Goal: Task Accomplishment & Management: Manage account settings

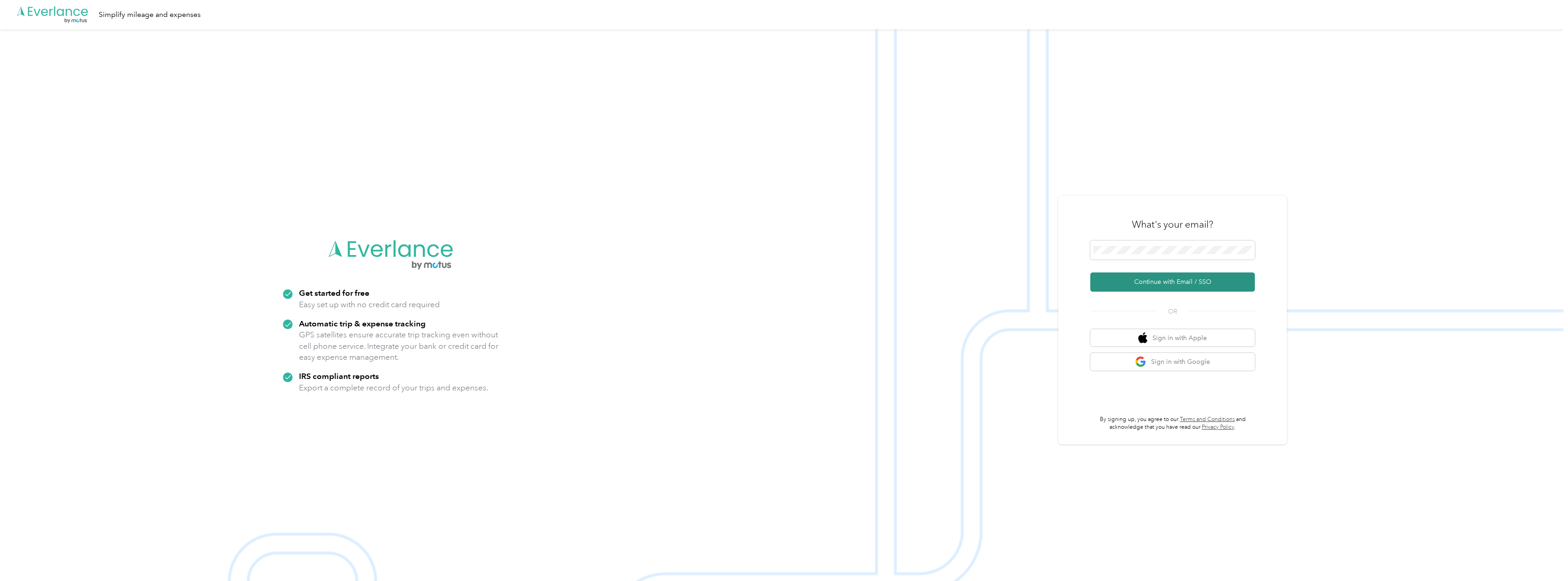
click at [1140, 285] on button "Continue with Email / SSO" at bounding box center [1173, 282] width 164 height 20
click at [1161, 282] on button "Continue with Email / SSO" at bounding box center [1173, 282] width 164 height 20
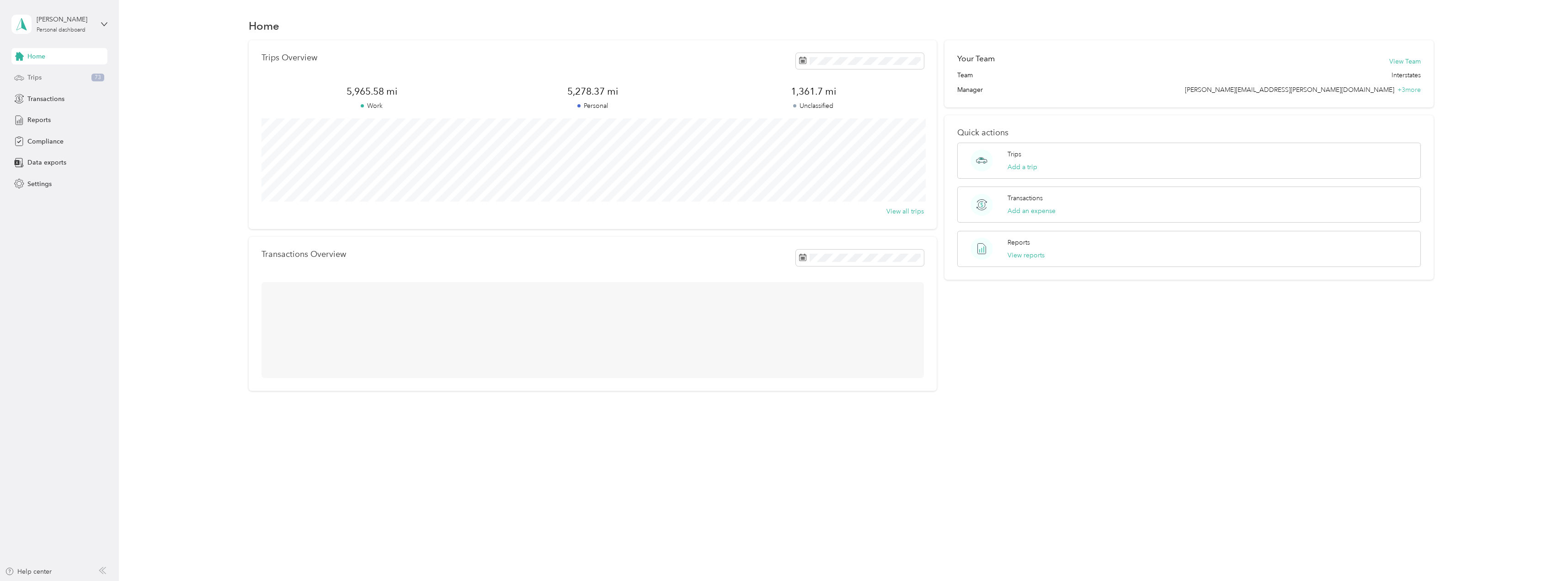
click at [55, 78] on div "Trips 73" at bounding box center [59, 78] width 96 height 17
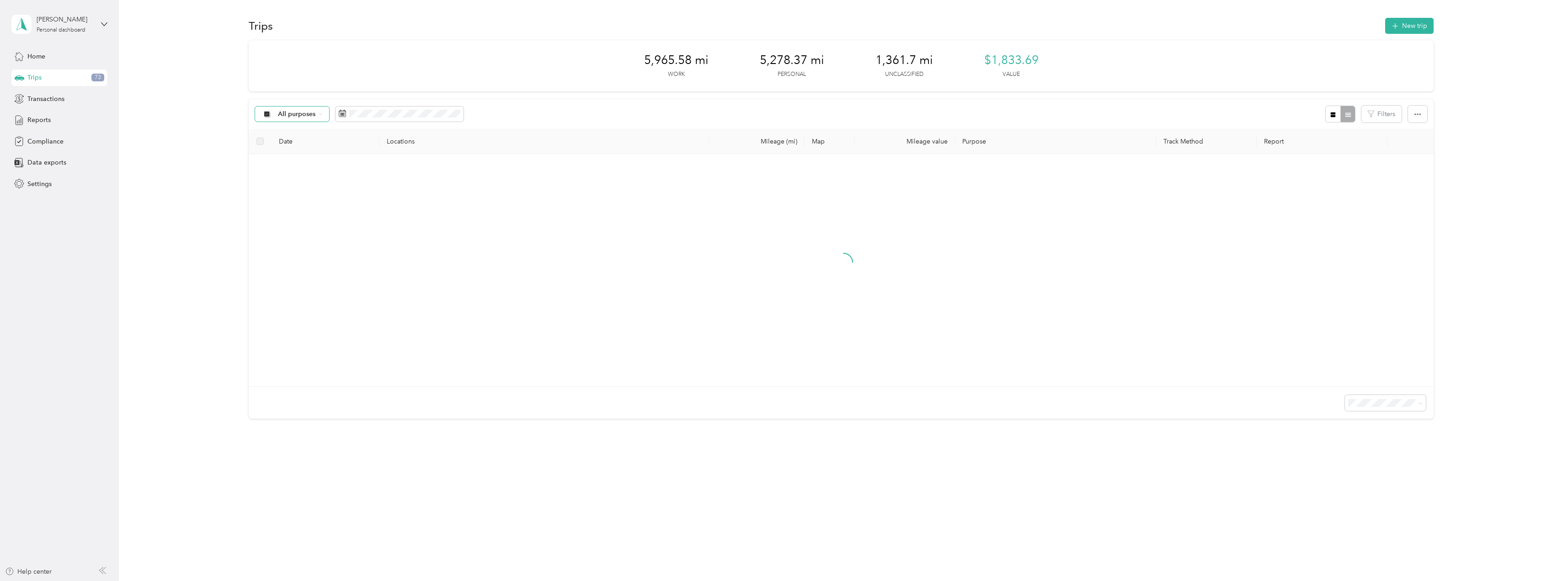
click at [280, 114] on span "All purposes" at bounding box center [297, 114] width 38 height 7
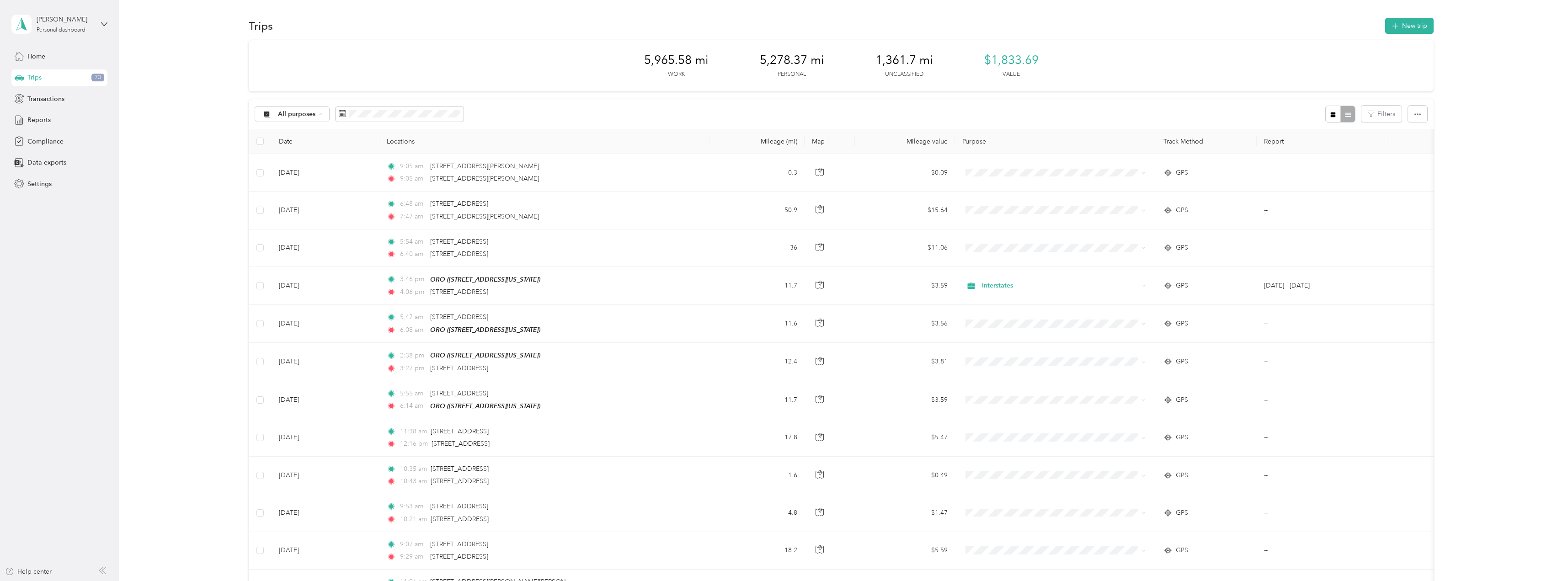
click at [299, 147] on span "Unclassified" at bounding box center [299, 146] width 44 height 9
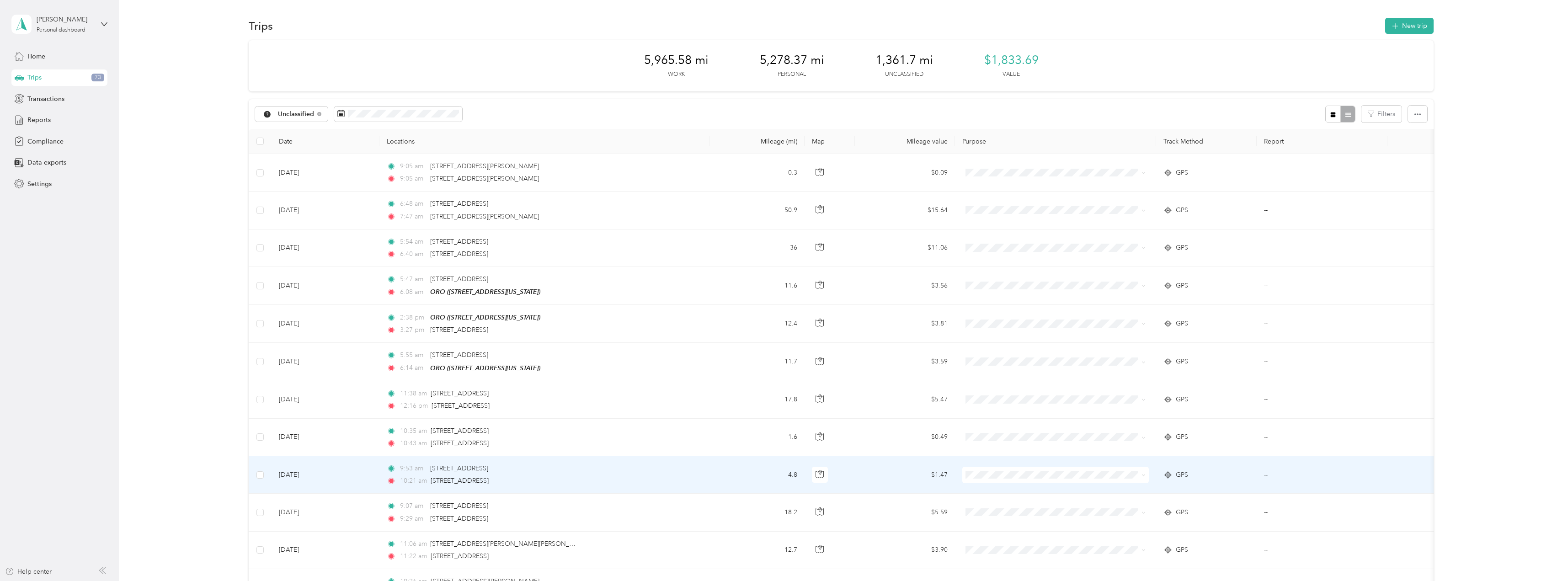
click at [1316, 475] on td "--" at bounding box center [1322, 475] width 131 height 38
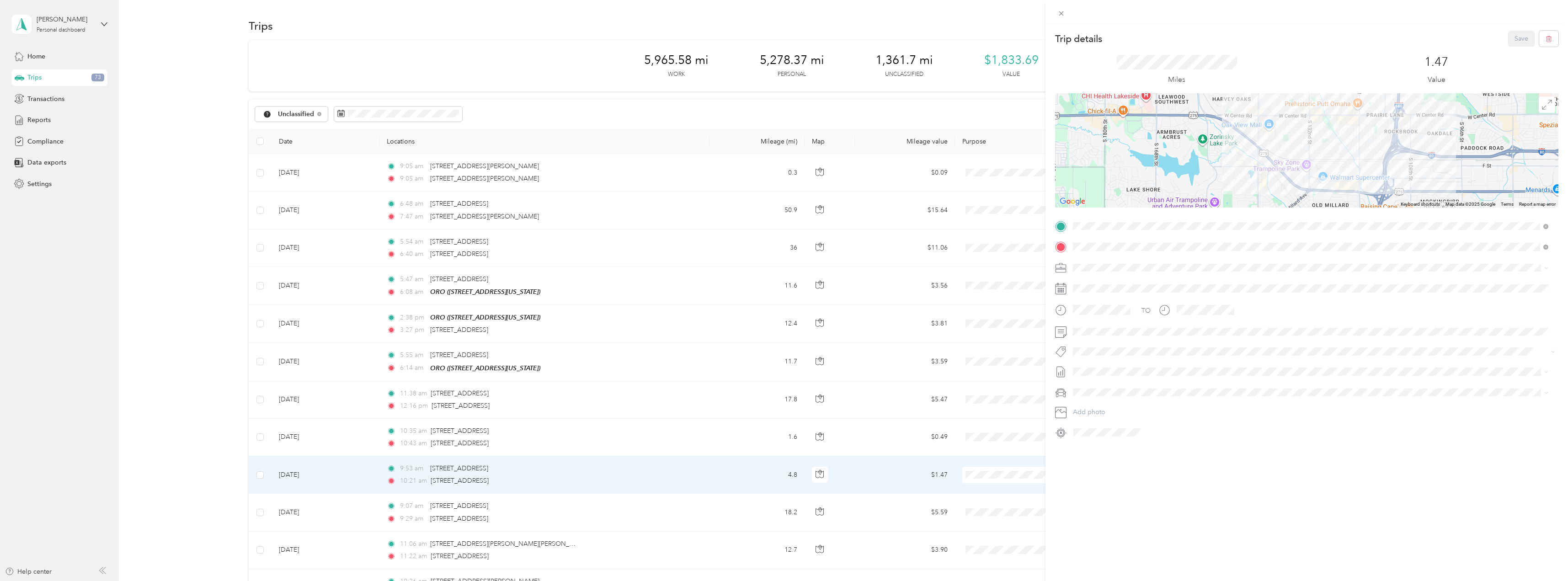
click at [193, 257] on div "Trip details Save This trip cannot be edited because it is either under review,…" at bounding box center [784, 290] width 1568 height 581
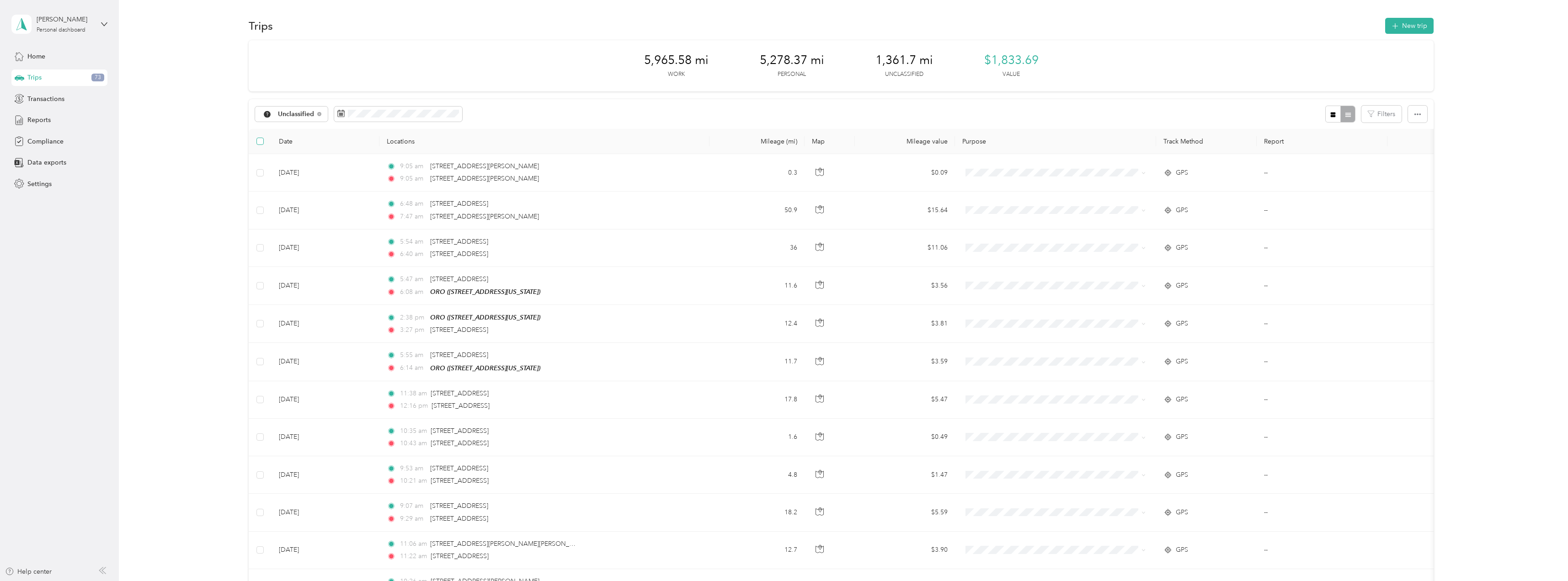
click at [261, 146] on label at bounding box center [260, 141] width 7 height 10
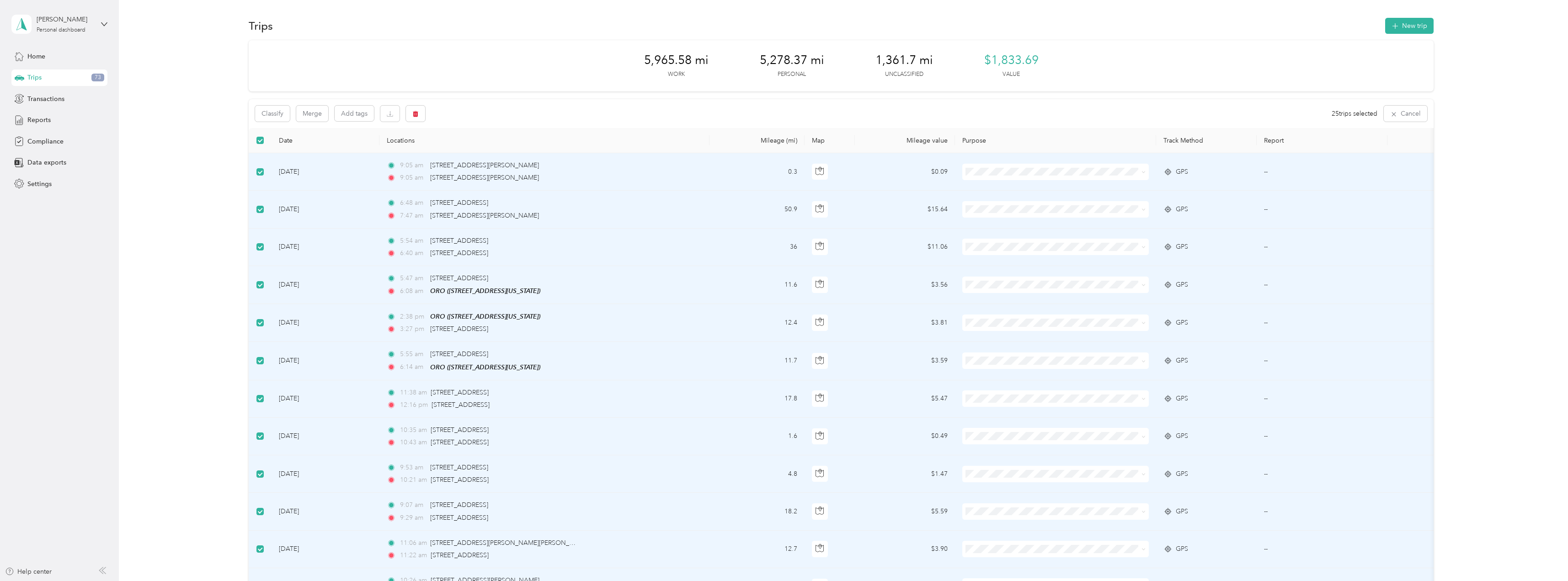
click at [261, 146] on th at bounding box center [260, 141] width 23 height 25
click at [261, 146] on th at bounding box center [260, 141] width 23 height 25
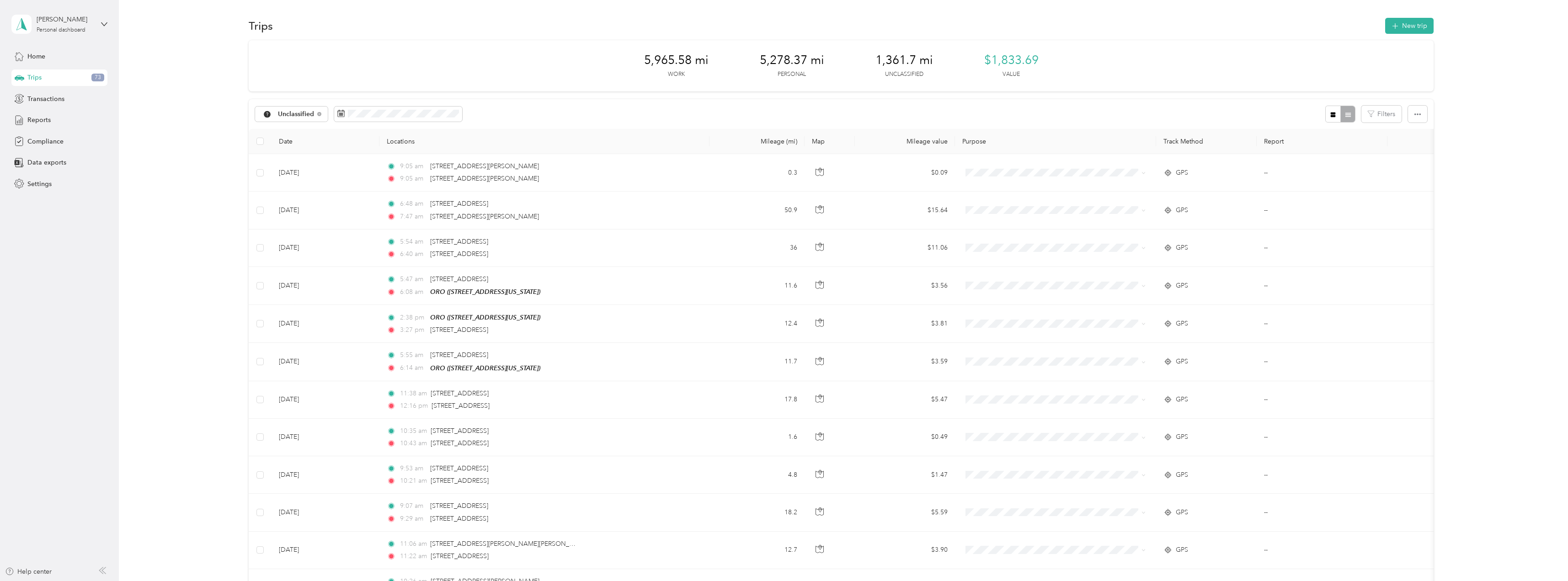
click at [113, 310] on aside "Britton A. Hulme Personal dashboard Home Trips 73 Transactions Reports Complian…" at bounding box center [59, 290] width 119 height 581
